Goal: Task Accomplishment & Management: Use online tool/utility

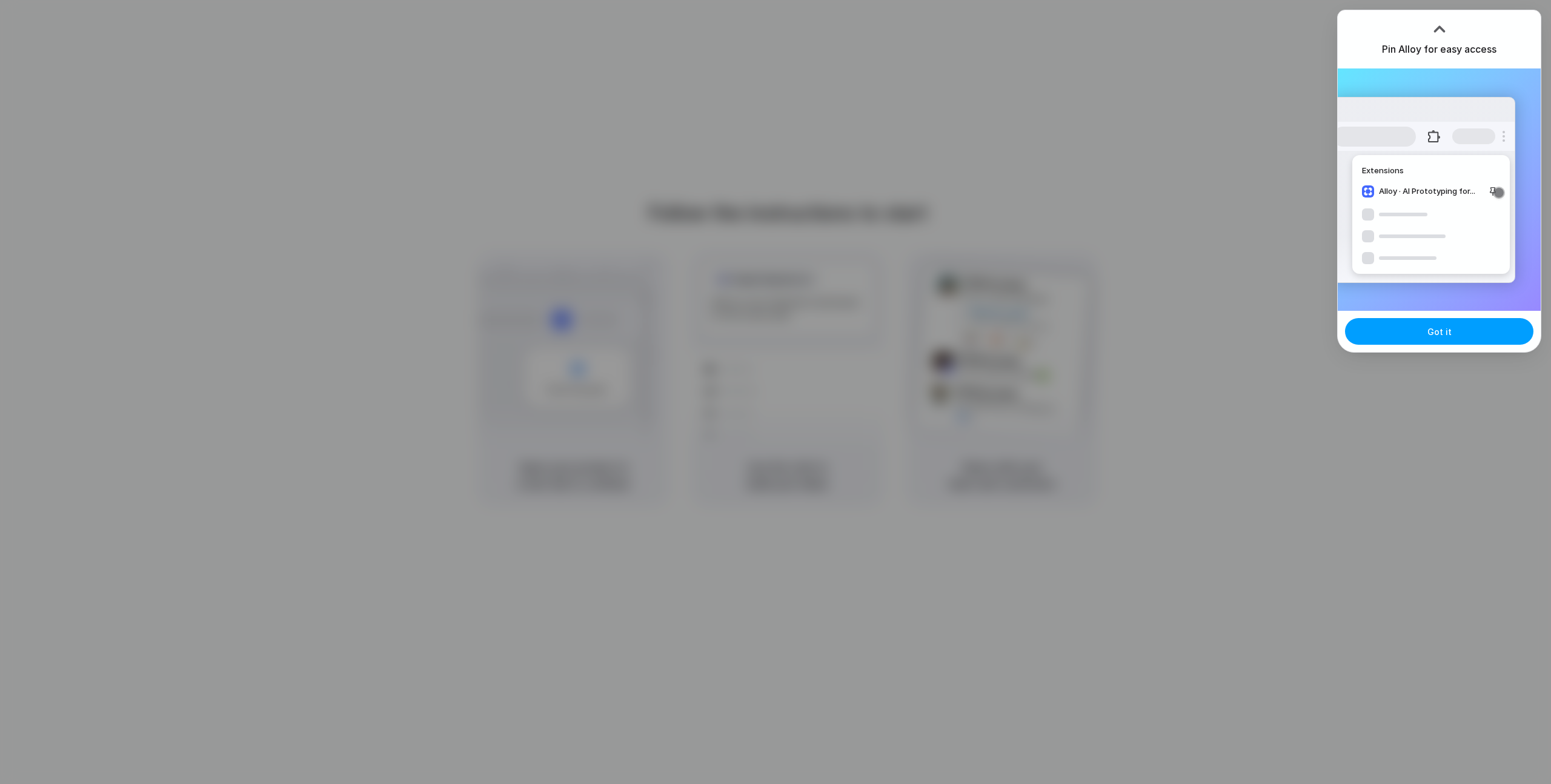
click at [1440, 339] on button "Got it" at bounding box center [1439, 331] width 188 height 27
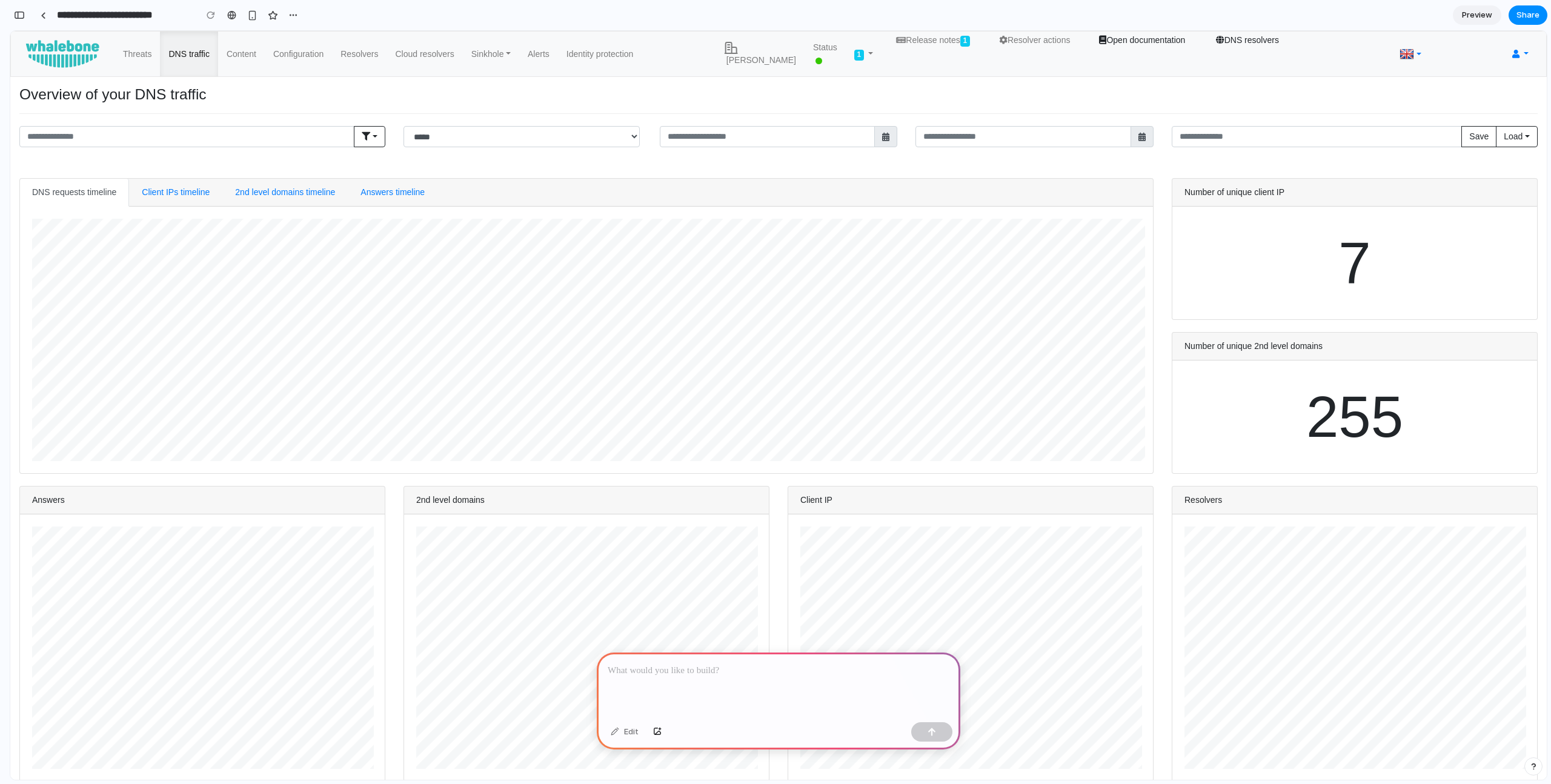
click at [671, 669] on p at bounding box center [778, 670] width 342 height 15
click at [651, 703] on div at bounding box center [778, 684] width 363 height 65
drag, startPoint x: 673, startPoint y: 667, endPoint x: 797, endPoint y: 667, distance: 124.0
click at [795, 667] on p "**********" at bounding box center [776, 670] width 336 height 15
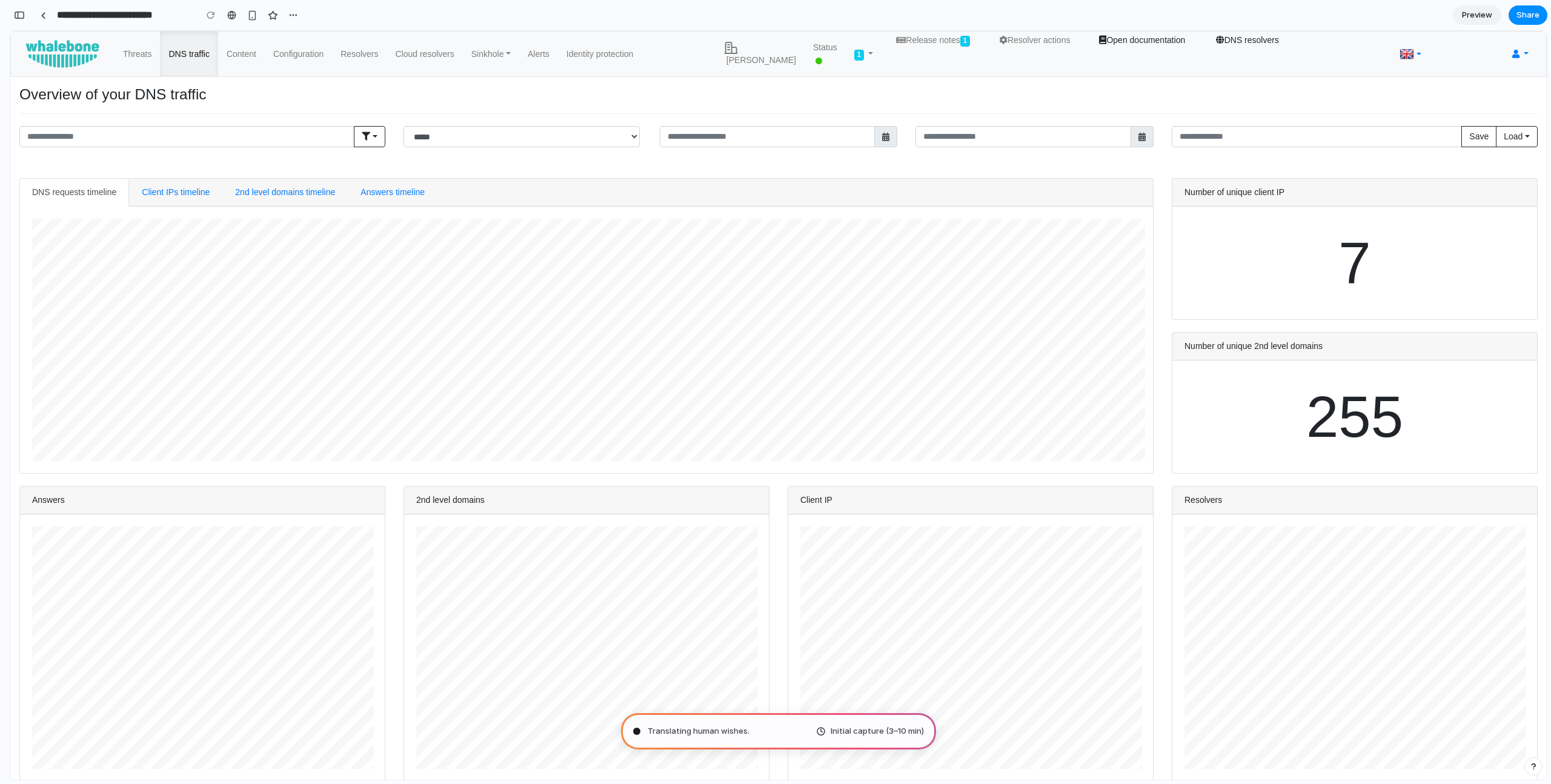
click at [669, 733] on span "Translating human wishes ." at bounding box center [698, 731] width 101 height 12
click at [682, 731] on span "Translating human wishes .." at bounding box center [699, 731] width 104 height 12
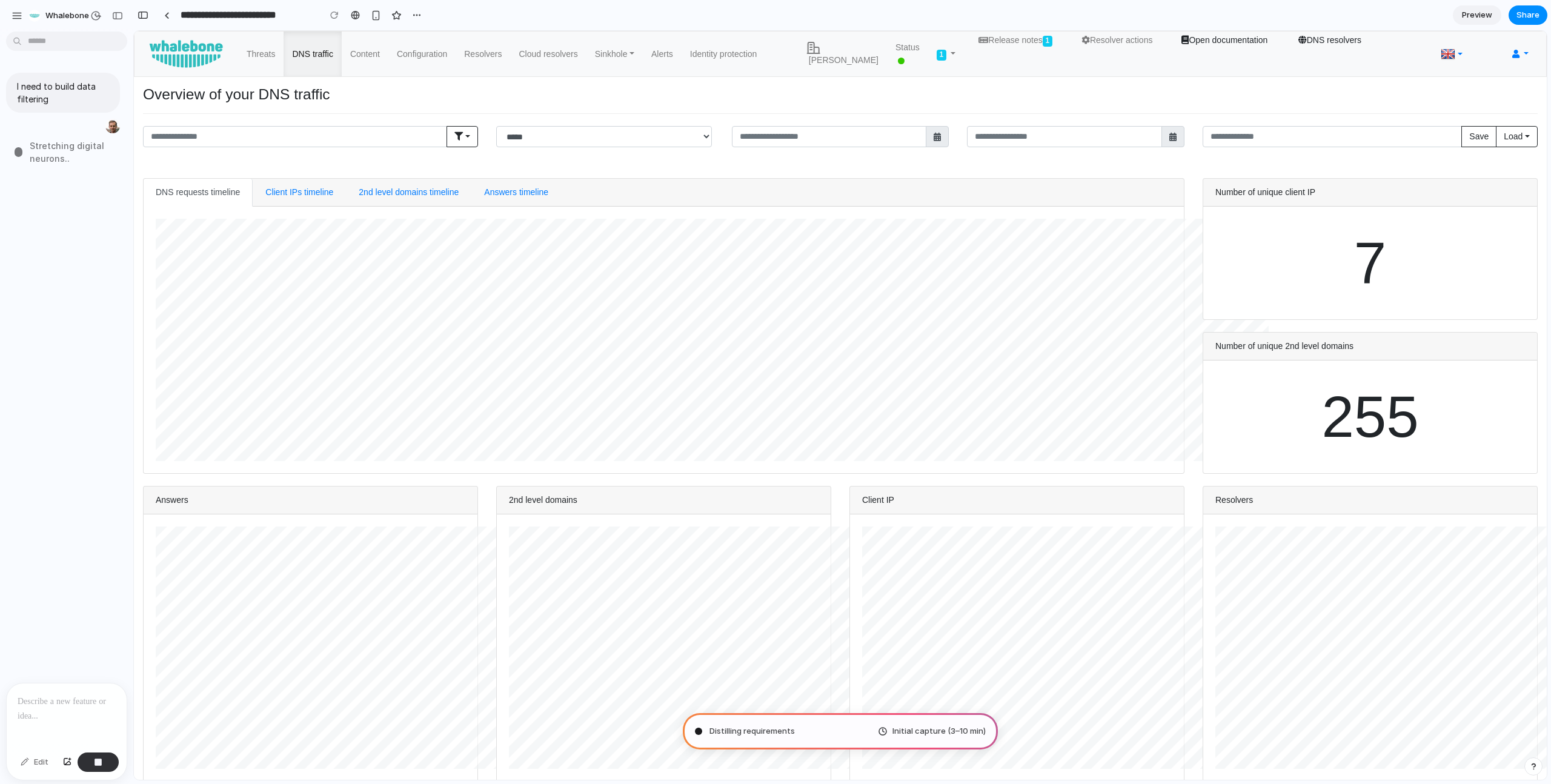
click at [70, 145] on span "Stretching digital neurons .." at bounding box center [78, 151] width 96 height 25
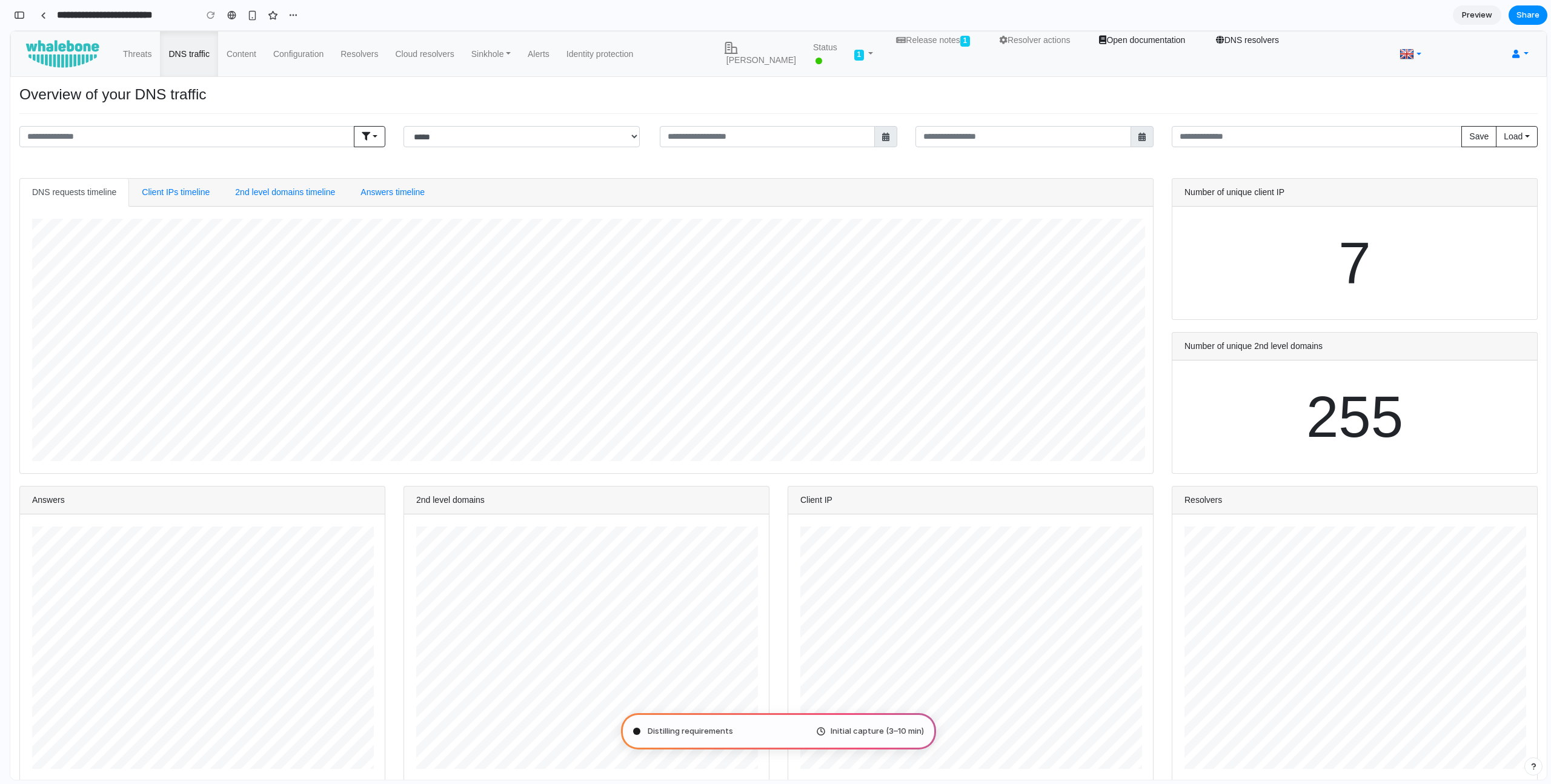
click at [823, 730] on div "Initial capture (3–10 min)" at bounding box center [870, 731] width 108 height 12
drag, startPoint x: 845, startPoint y: 730, endPoint x: 867, endPoint y: 729, distance: 22.0
click at [867, 729] on span "Initial capture (3–10 min)" at bounding box center [877, 731] width 93 height 12
click at [867, 729] on span "Initial capture (3–10 min)" at bounding box center [877, 731] width 93 height 12
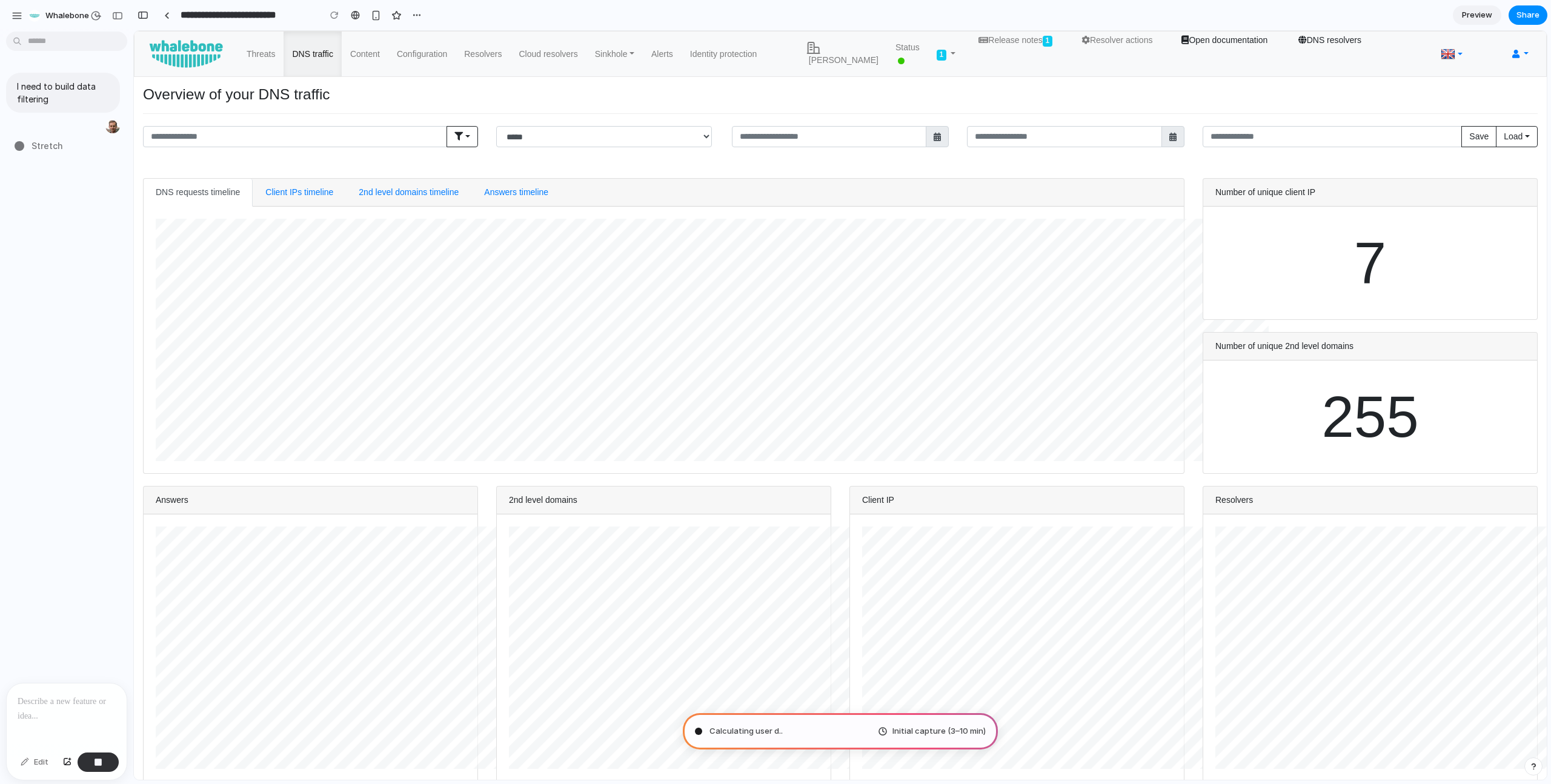
type input "**********"
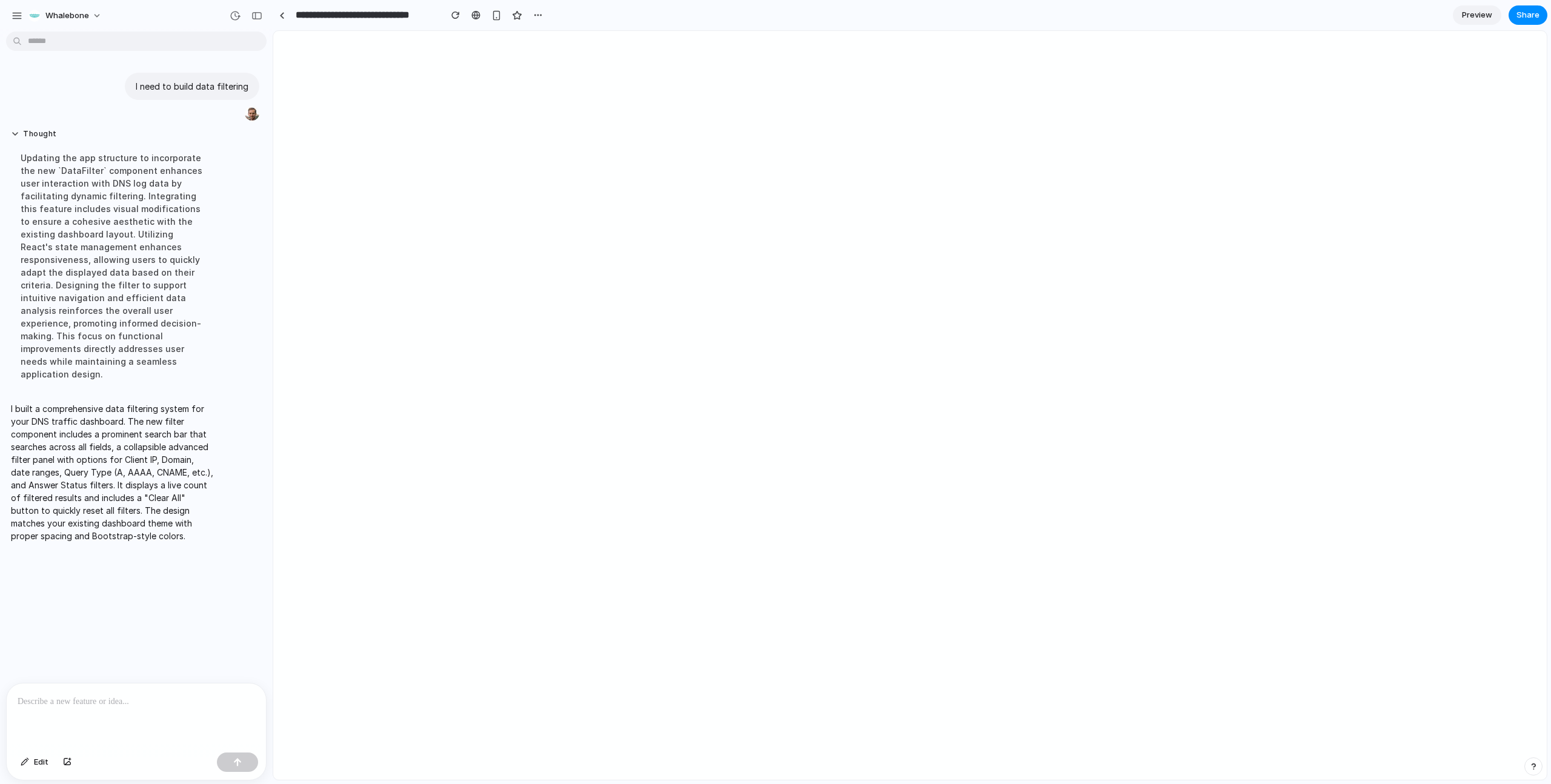
click at [94, 716] on div at bounding box center [137, 716] width 260 height 65
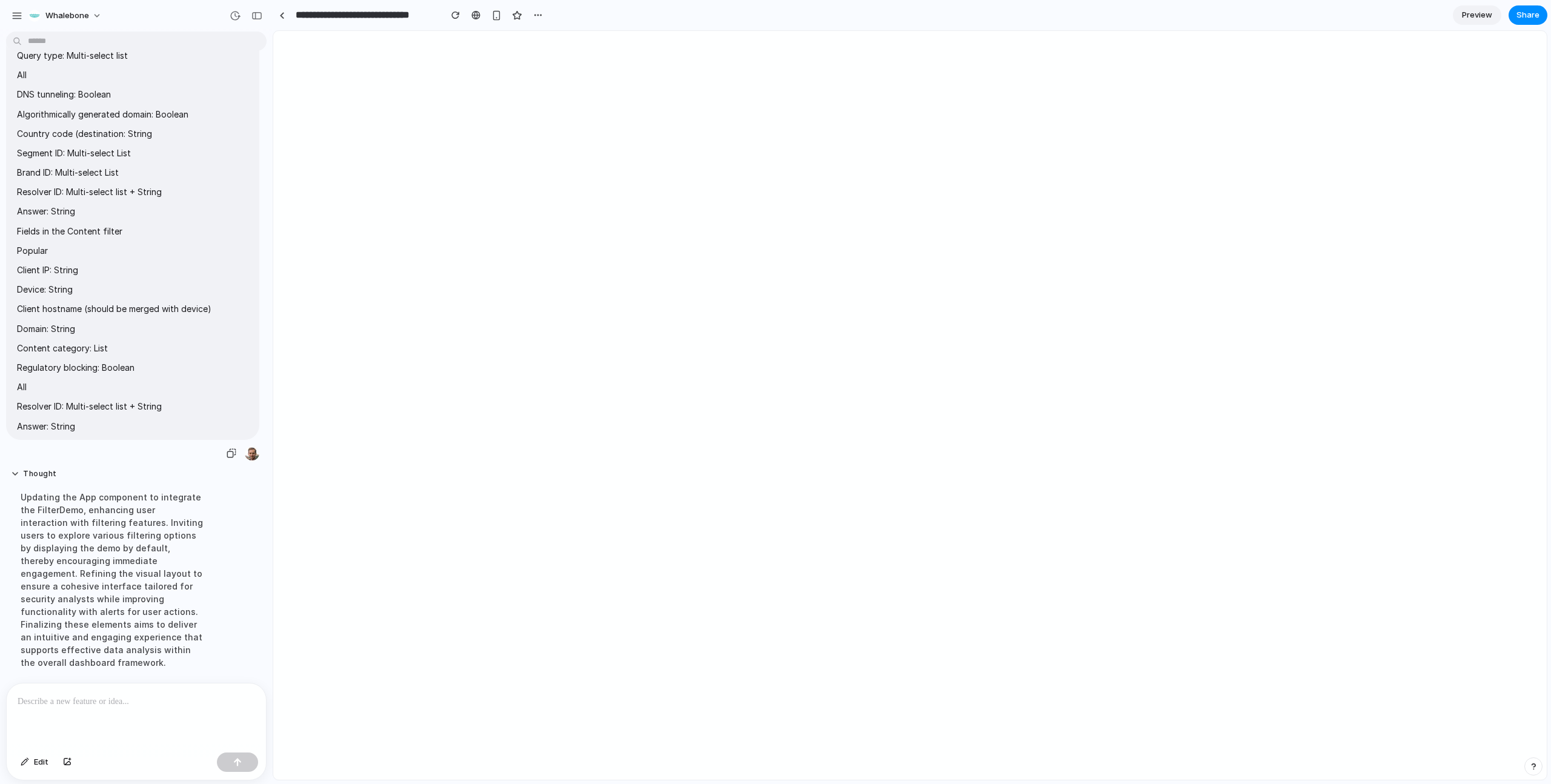
scroll to position [2031, 0]
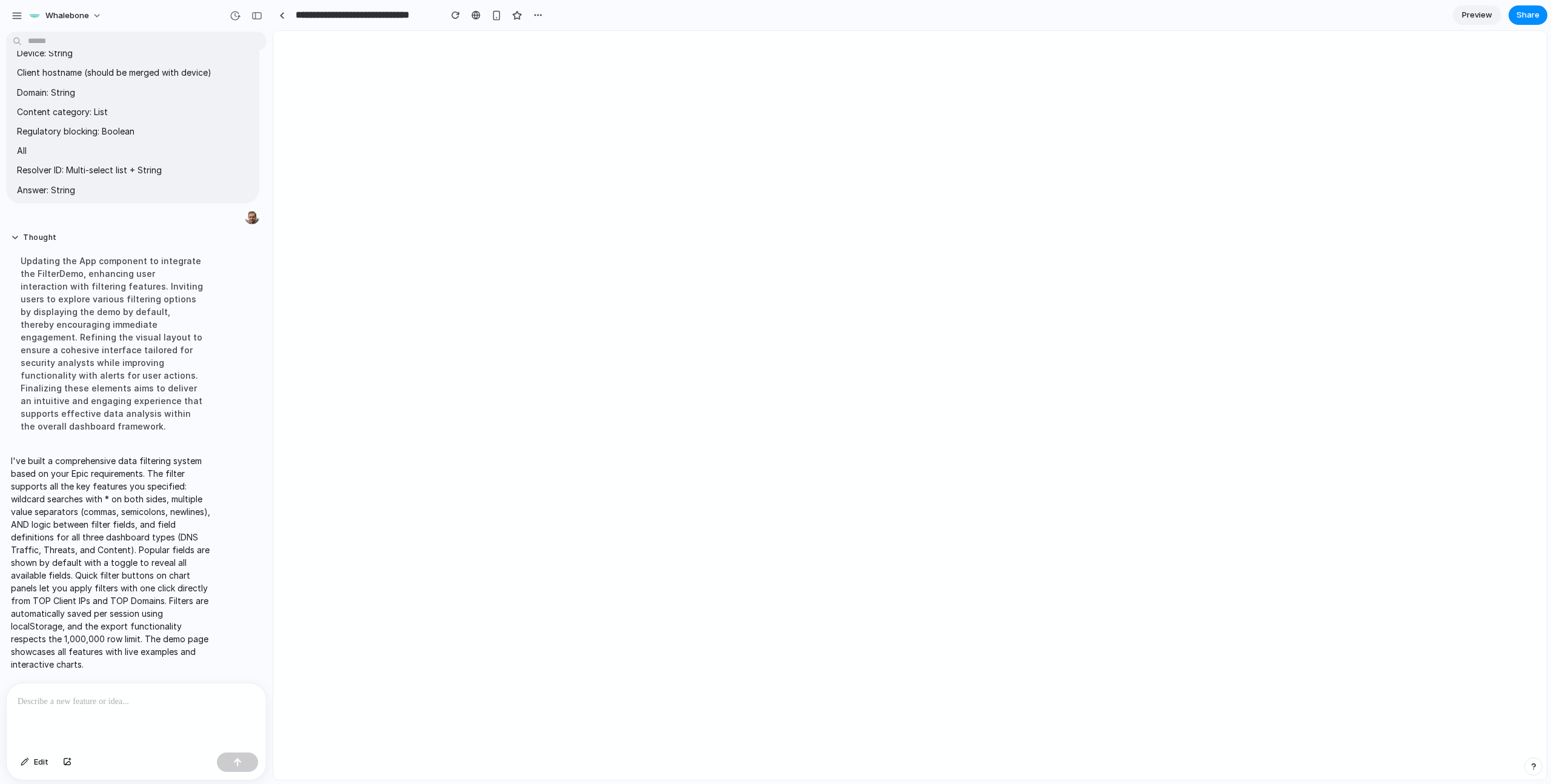
click at [109, 718] on div at bounding box center [137, 716] width 260 height 65
click at [118, 709] on div at bounding box center [137, 716] width 260 height 65
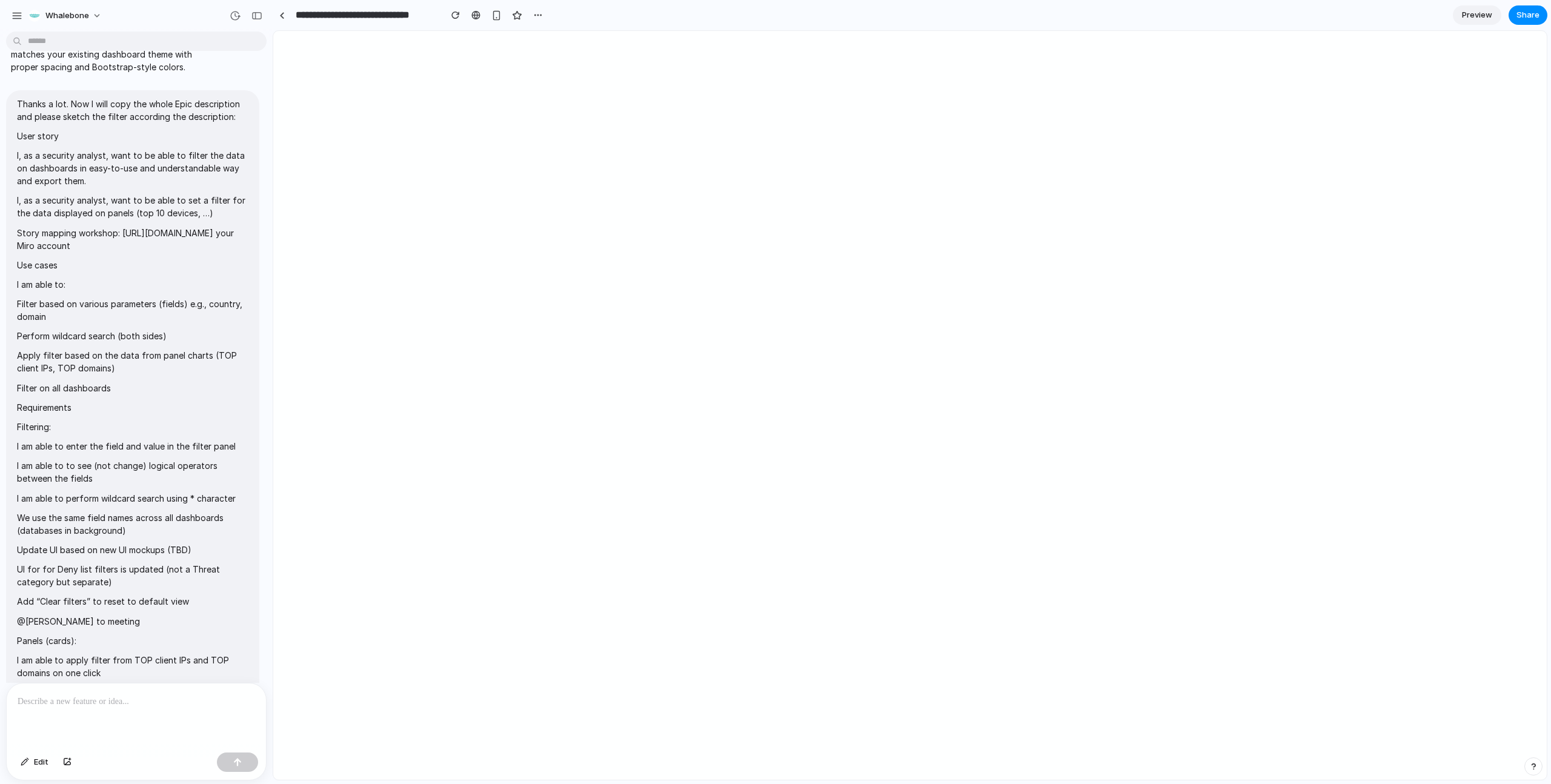
scroll to position [0, 0]
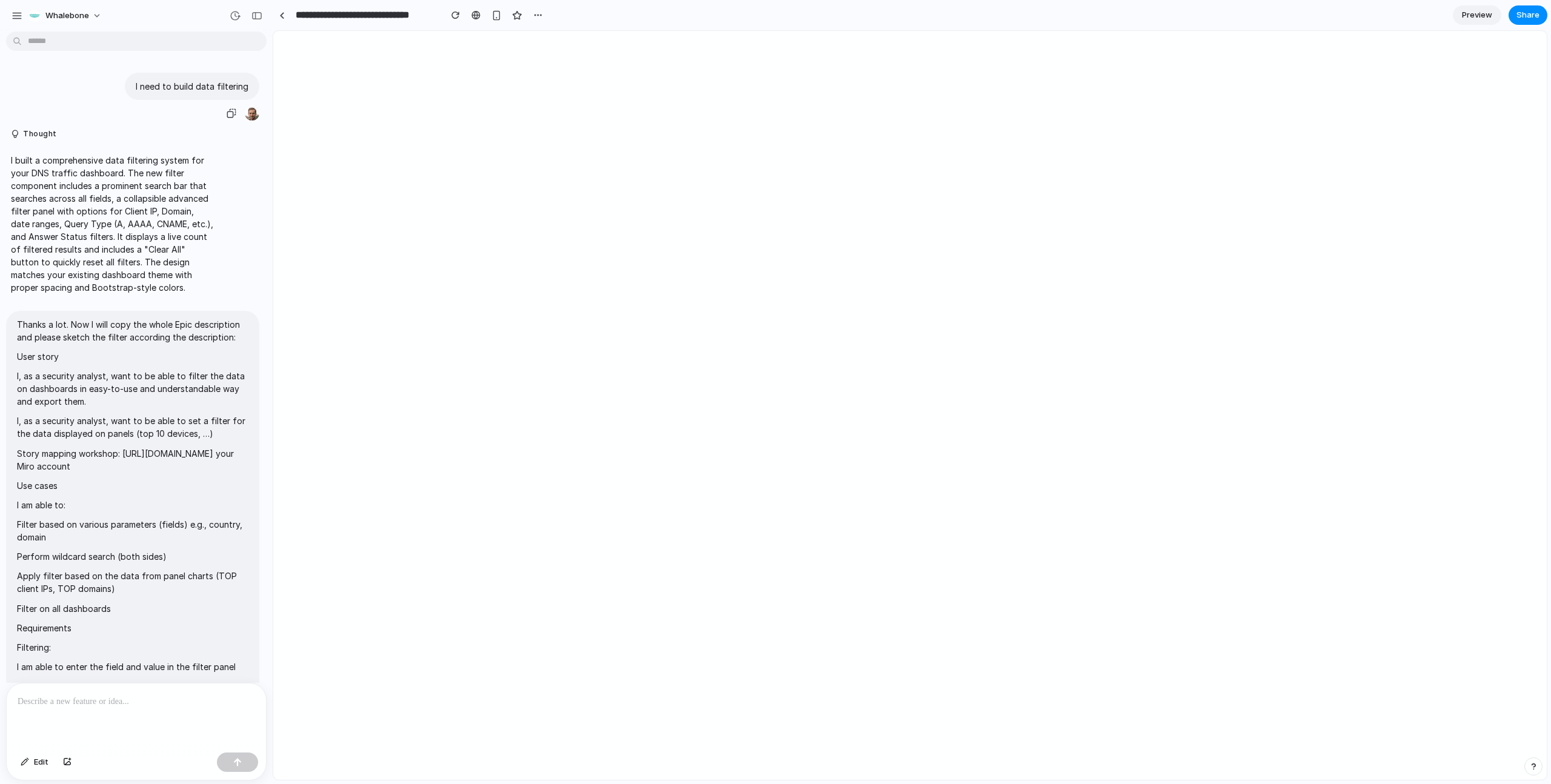
click at [174, 91] on p "I need to build data filtering" at bounding box center [192, 86] width 113 height 13
copy div "I need to build data filtering"
click at [25, 170] on p "I built a comprehensive data filtering system for your DNS traffic dashboard. T…" at bounding box center [111, 223] width 202 height 140
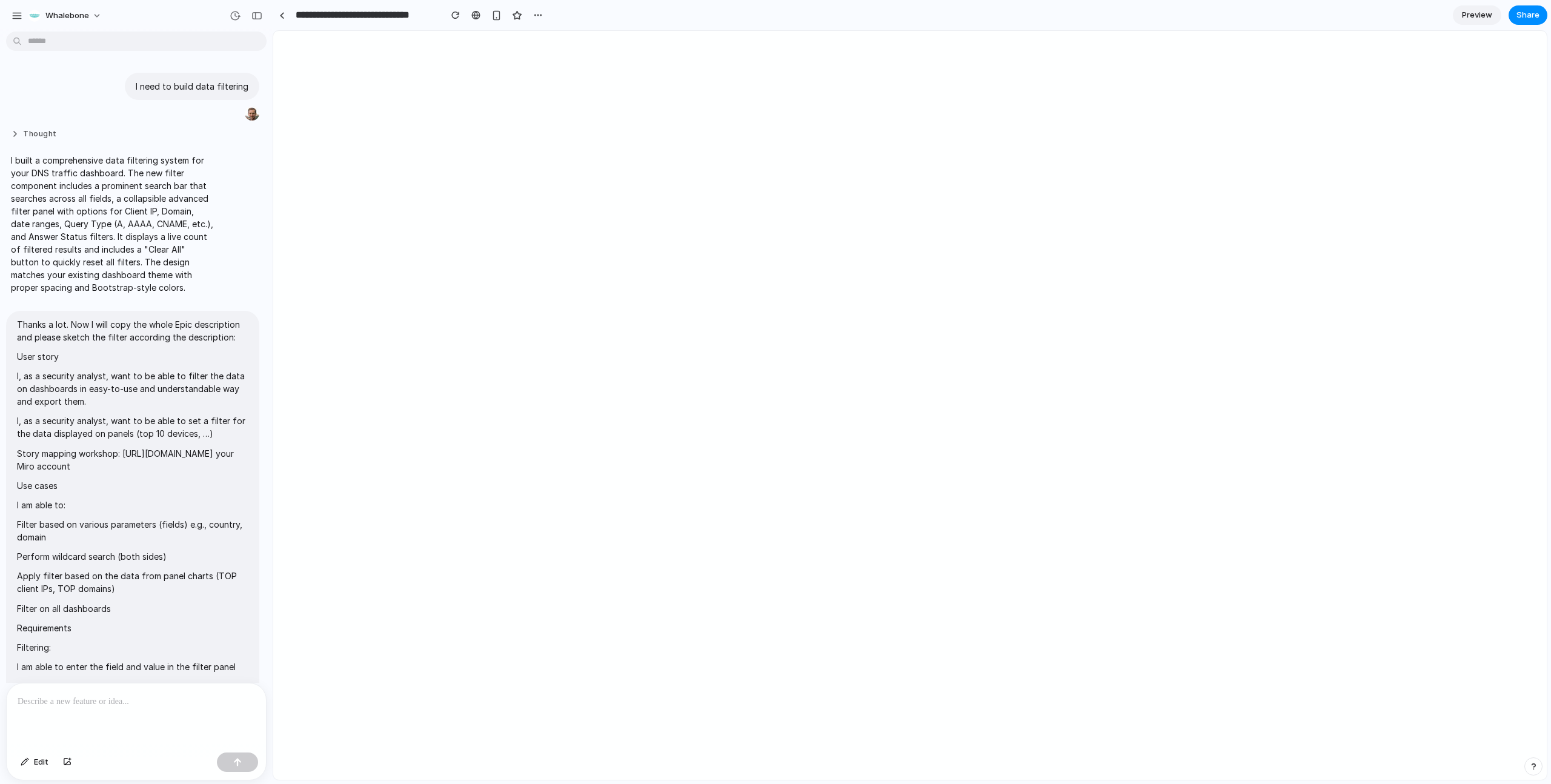
click at [16, 133] on button "Thought" at bounding box center [111, 134] width 202 height 10
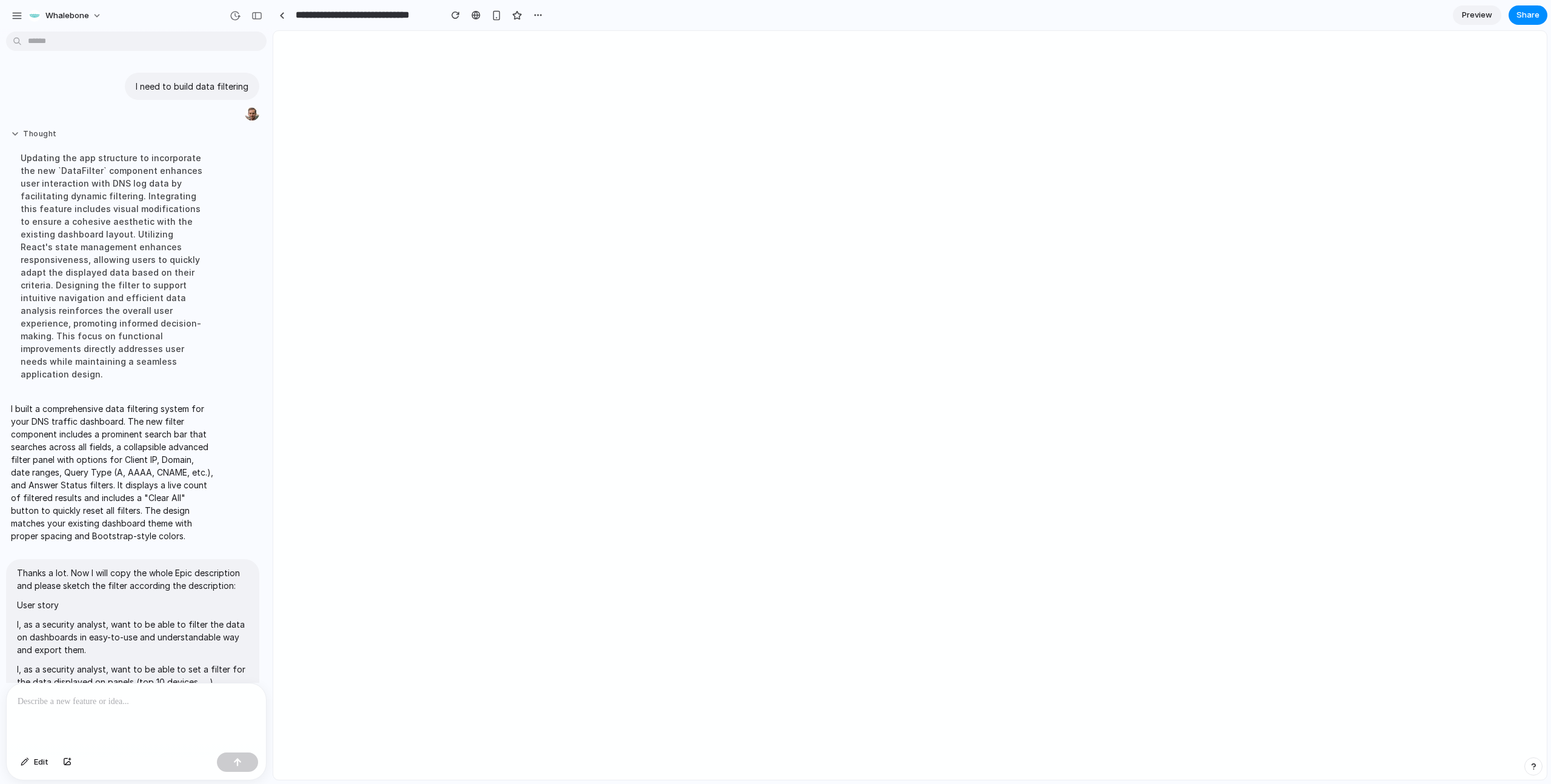
click at [16, 133] on button "Thought" at bounding box center [111, 134] width 202 height 10
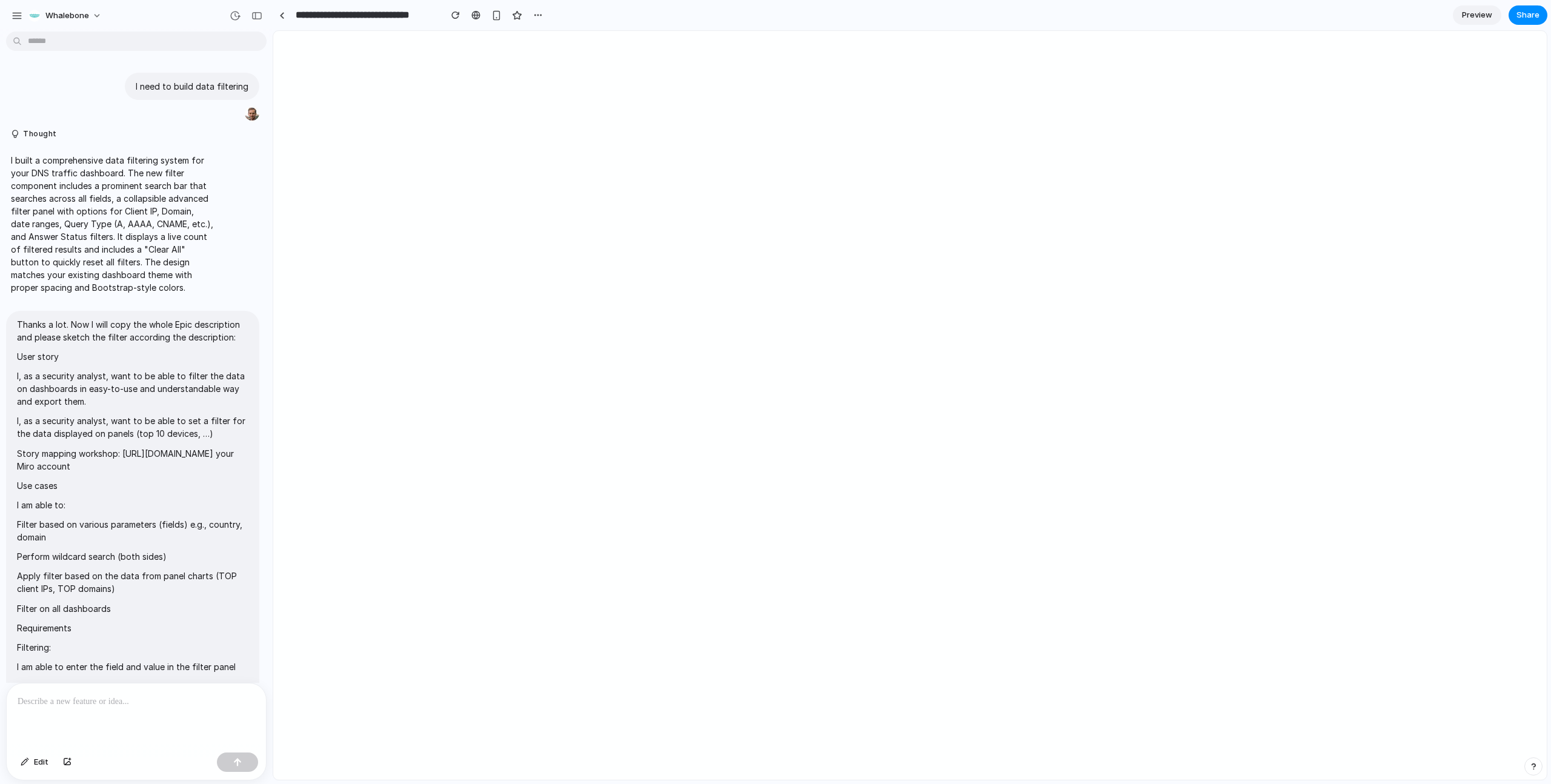
drag, startPoint x: 103, startPoint y: 296, endPoint x: 124, endPoint y: 283, distance: 24.7
click at [103, 296] on div "I built a comprehensive data filtering system for your DNS traffic dashboard. T…" at bounding box center [112, 223] width 212 height 154
click at [202, 241] on p "I built a comprehensive data filtering system for your DNS traffic dashboard. T…" at bounding box center [111, 223] width 202 height 140
click at [30, 758] on button "Edit" at bounding box center [35, 762] width 40 height 19
click at [35, 760] on span "Edit" at bounding box center [41, 762] width 15 height 12
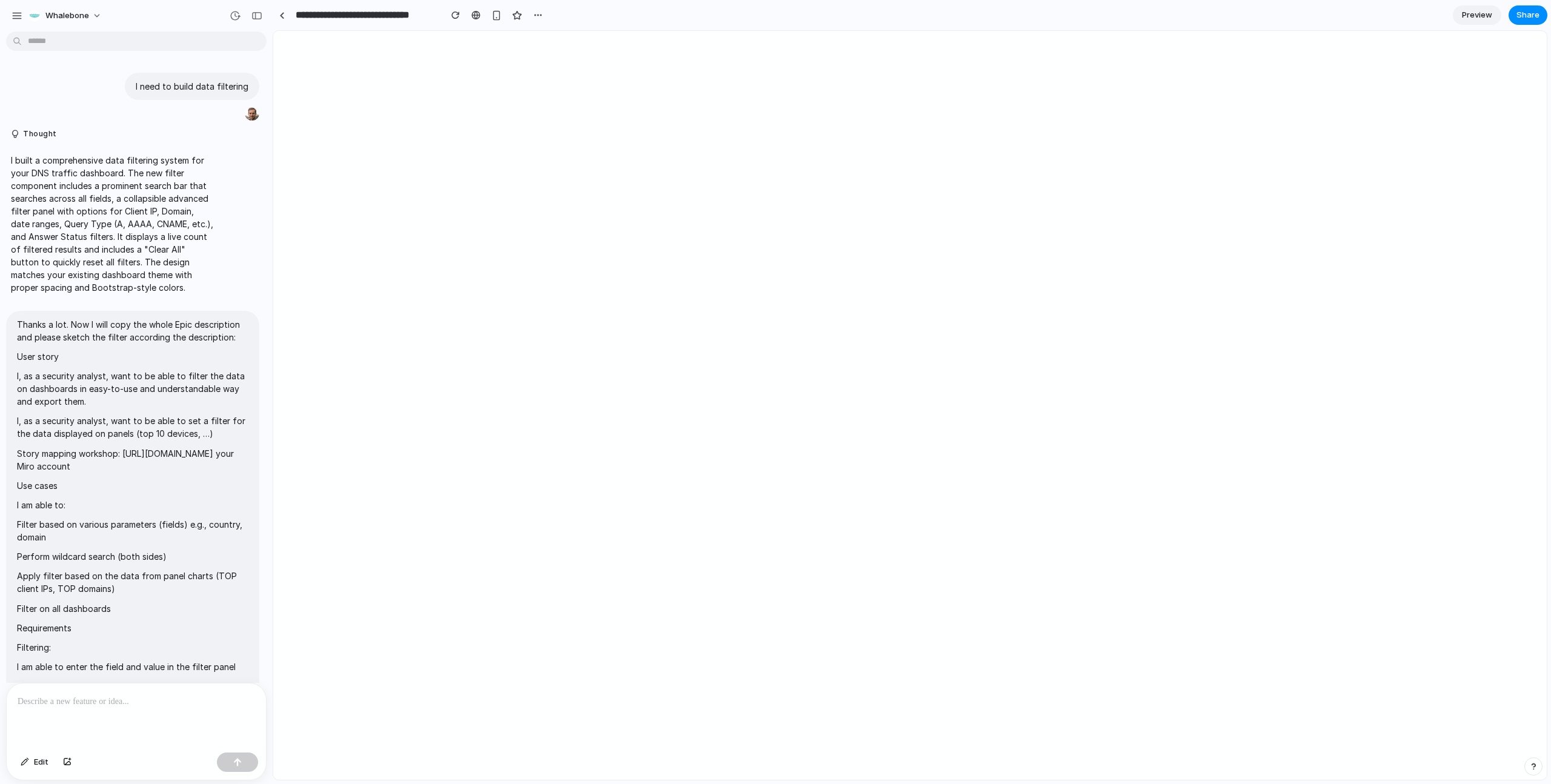
click at [70, 724] on div at bounding box center [137, 716] width 260 height 65
click at [281, 9] on link at bounding box center [282, 15] width 18 height 18
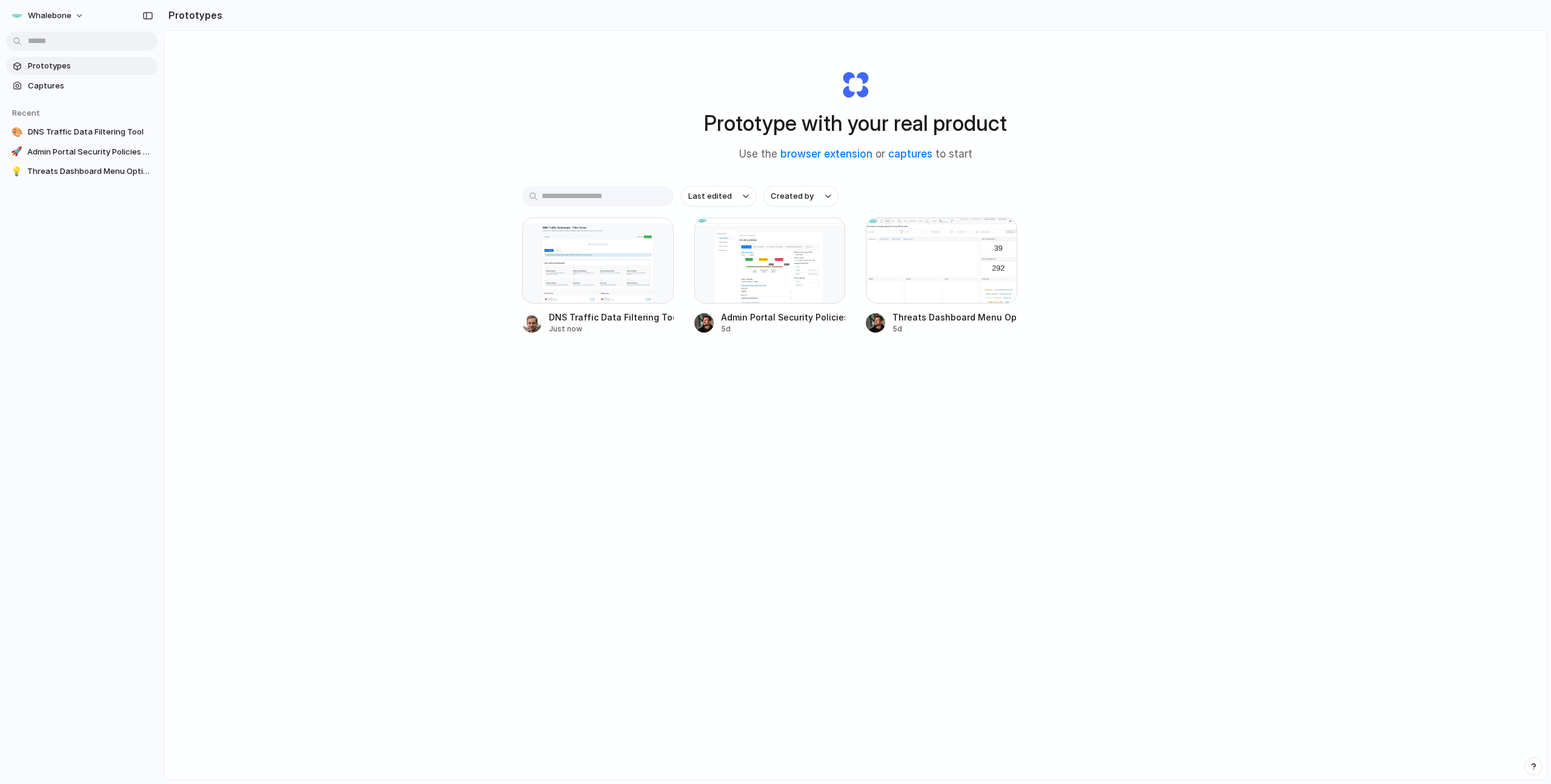
click at [499, 248] on div "Prototype with your real product Use the browser extension or captures to start…" at bounding box center [856, 437] width 1383 height 812
click at [550, 251] on div at bounding box center [598, 260] width 151 height 86
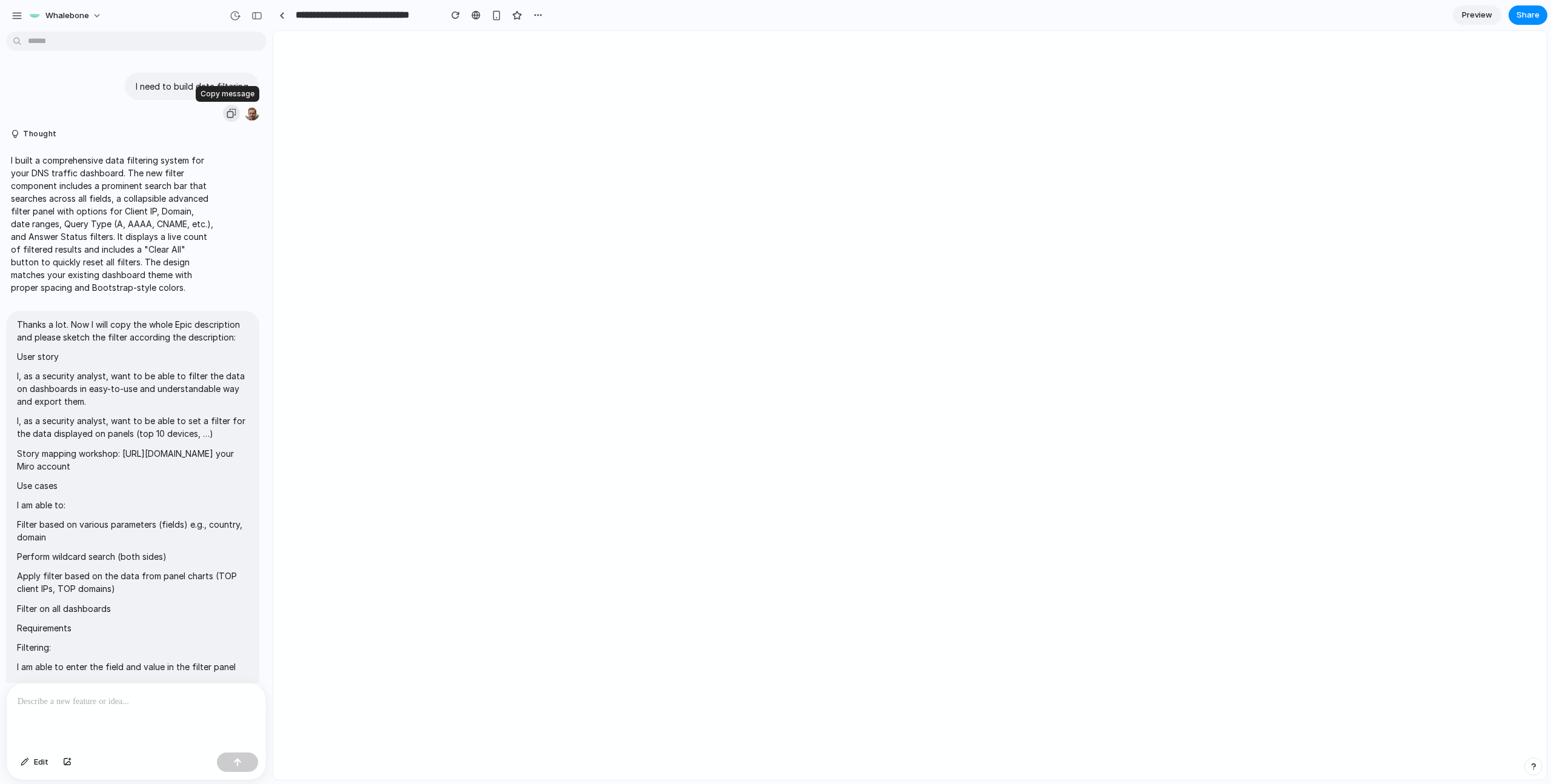
click at [228, 115] on div "button" at bounding box center [231, 113] width 10 height 10
click at [462, 17] on button "button" at bounding box center [456, 15] width 18 height 18
click at [534, 12] on div "button" at bounding box center [538, 15] width 10 height 10
click at [538, 15] on div "Duplicate Delete" at bounding box center [775, 392] width 1551 height 784
click at [476, 16] on div at bounding box center [476, 15] width 9 height 10
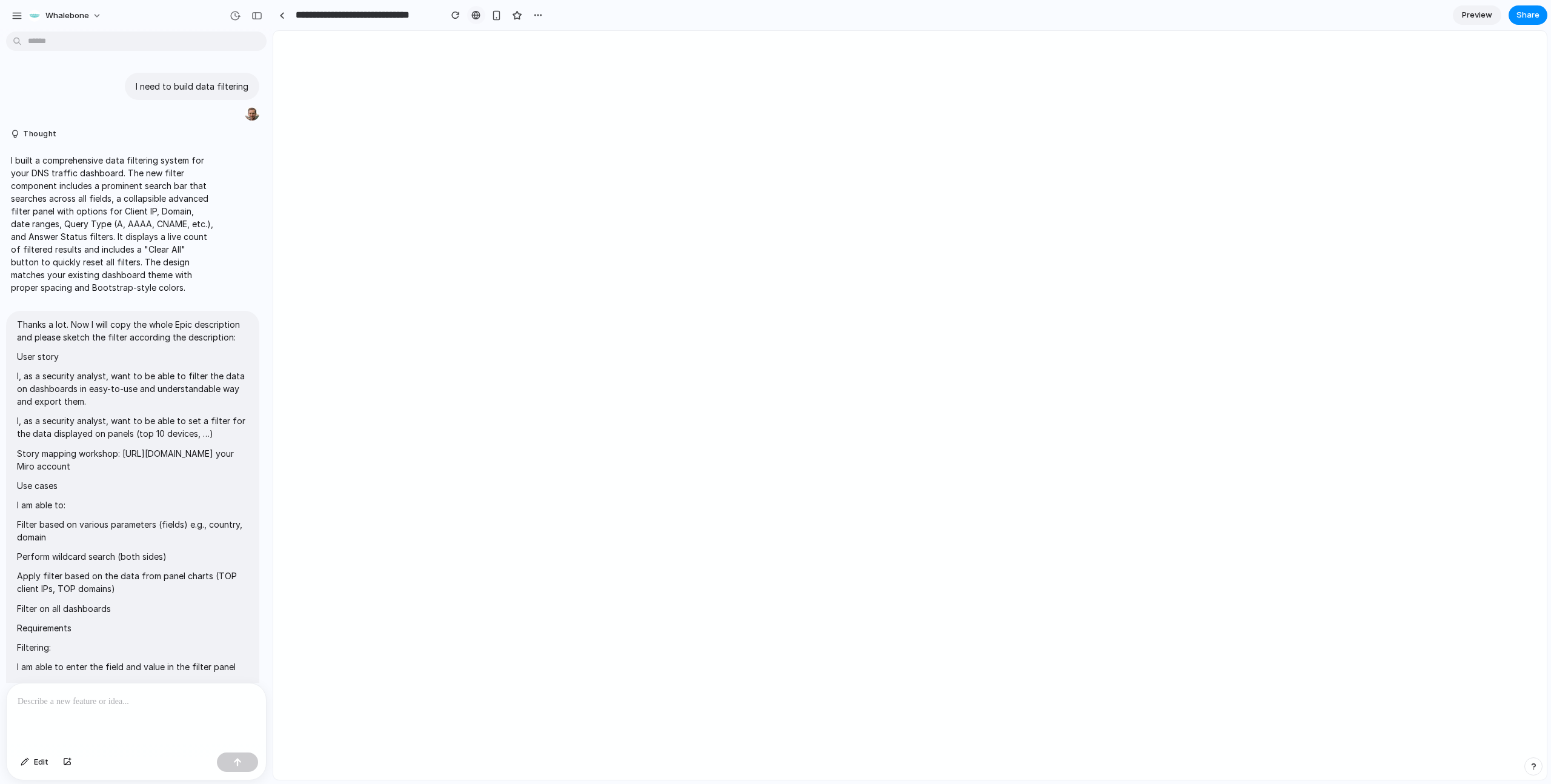
click at [477, 18] on div at bounding box center [476, 15] width 9 height 10
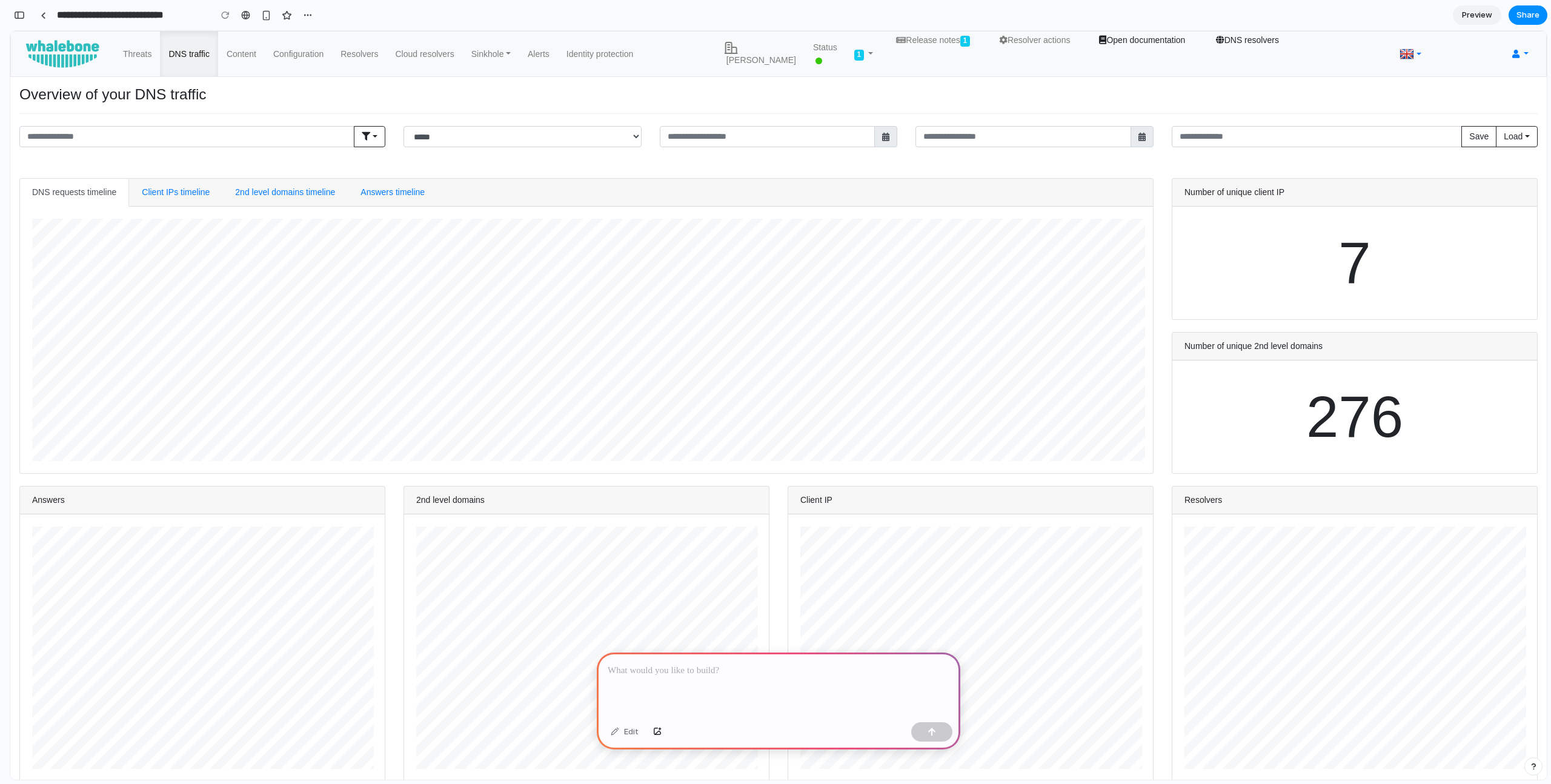
click at [693, 696] on div at bounding box center [778, 684] width 363 height 65
click at [708, 680] on div at bounding box center [778, 684] width 363 height 65
click at [712, 669] on p at bounding box center [778, 670] width 342 height 15
click at [942, 733] on button "button" at bounding box center [932, 731] width 41 height 19
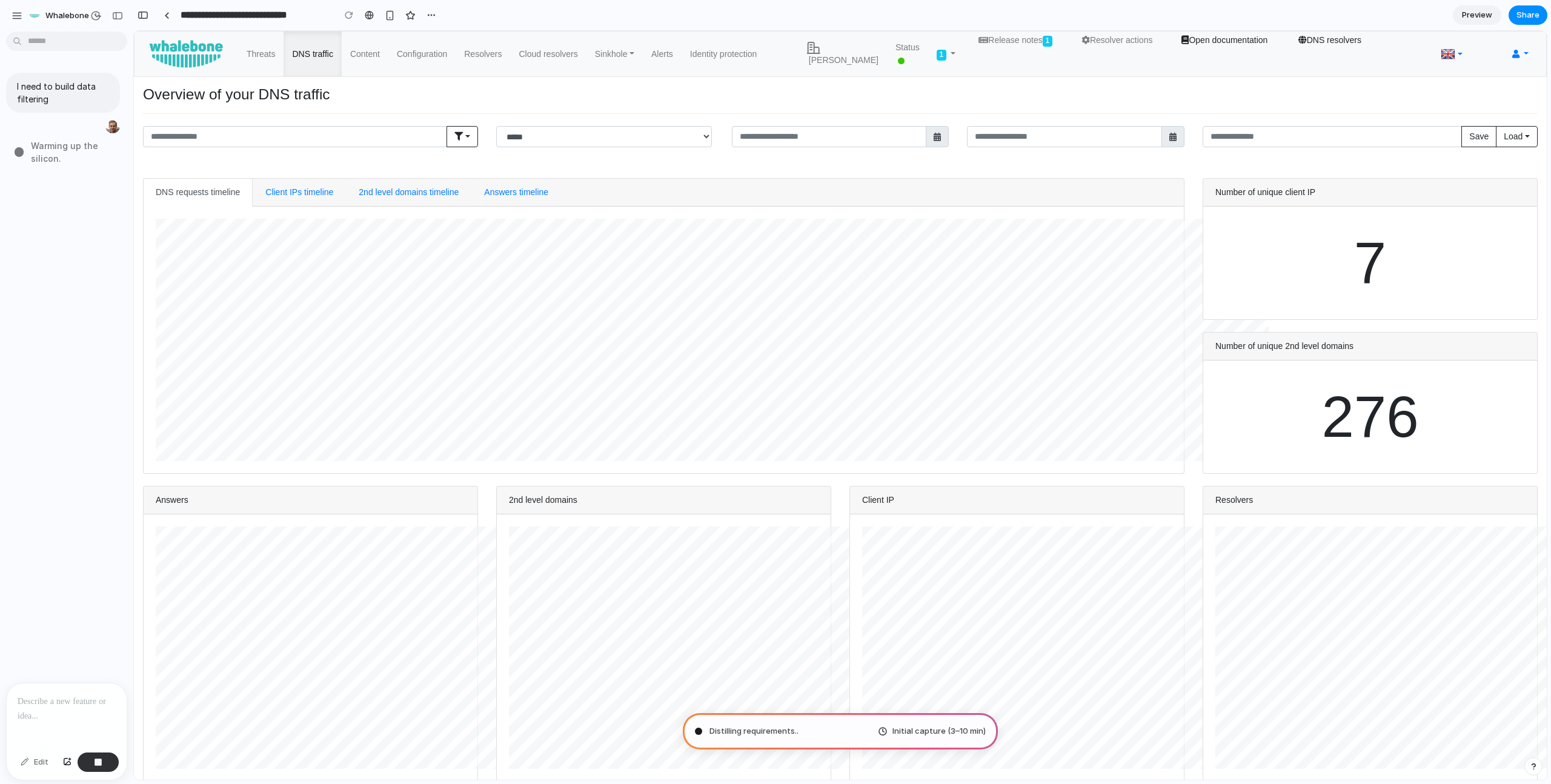
type input "**********"
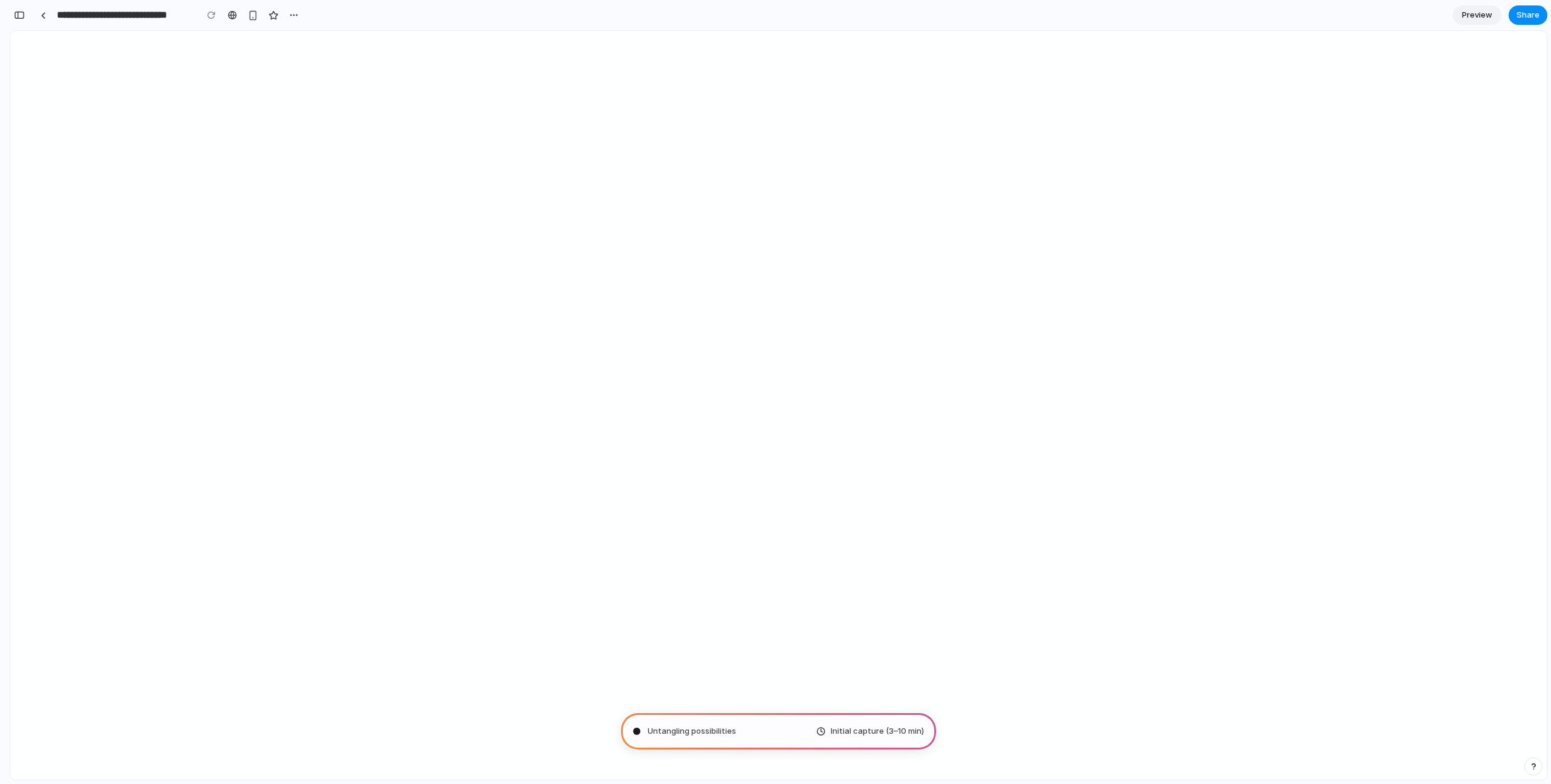
scroll to position [156, 0]
